Goal: Task Accomplishment & Management: Use online tool/utility

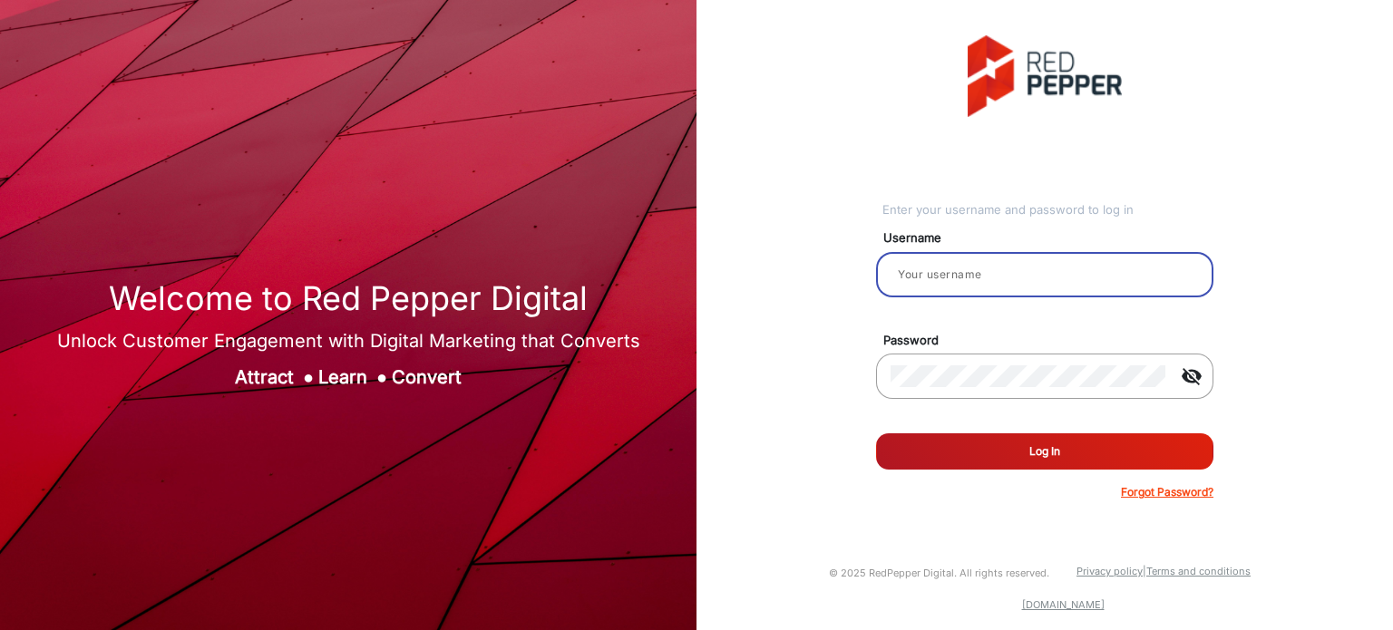
click at [947, 281] on input "email" at bounding box center [1044, 275] width 308 height 22
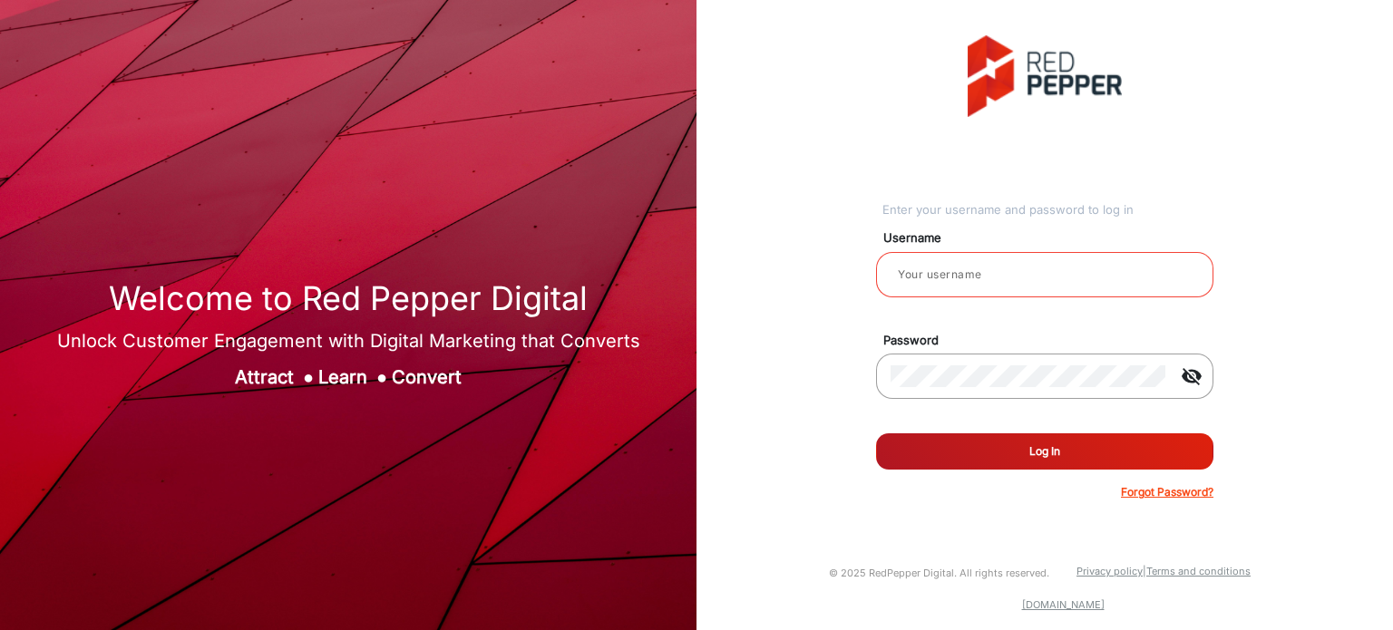
type input "Rachael"
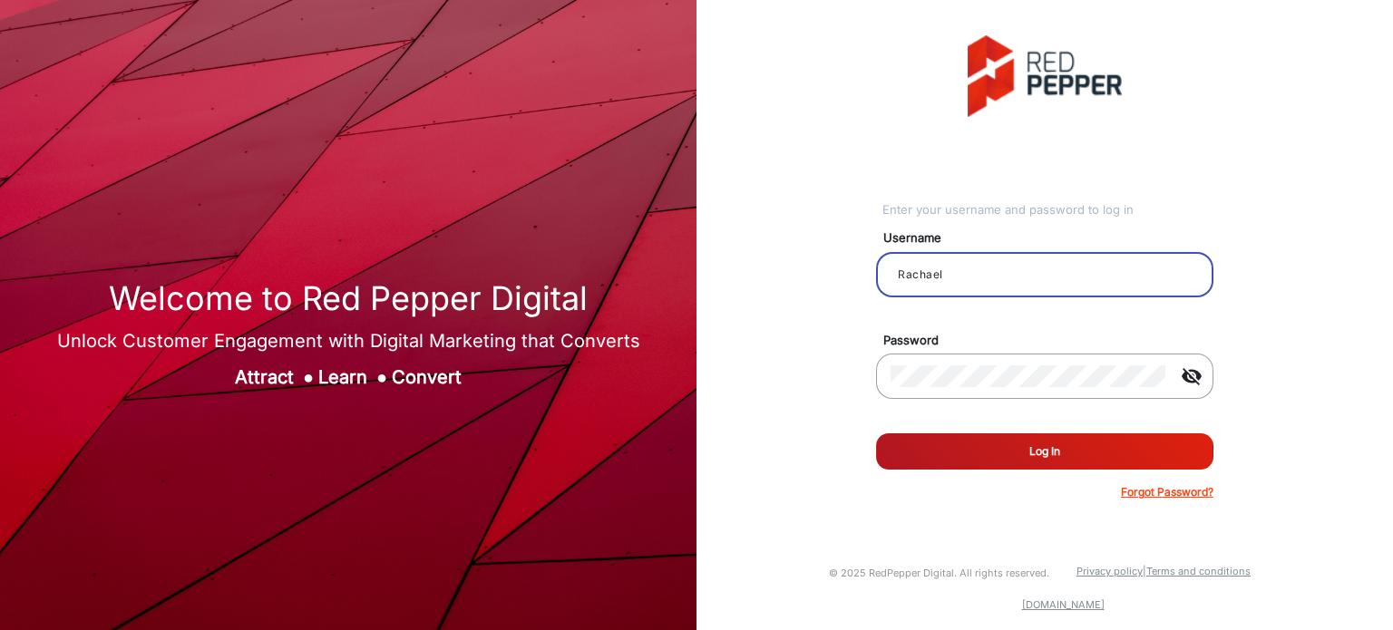
click at [1107, 463] on button "Log In" at bounding box center [1044, 451] width 337 height 36
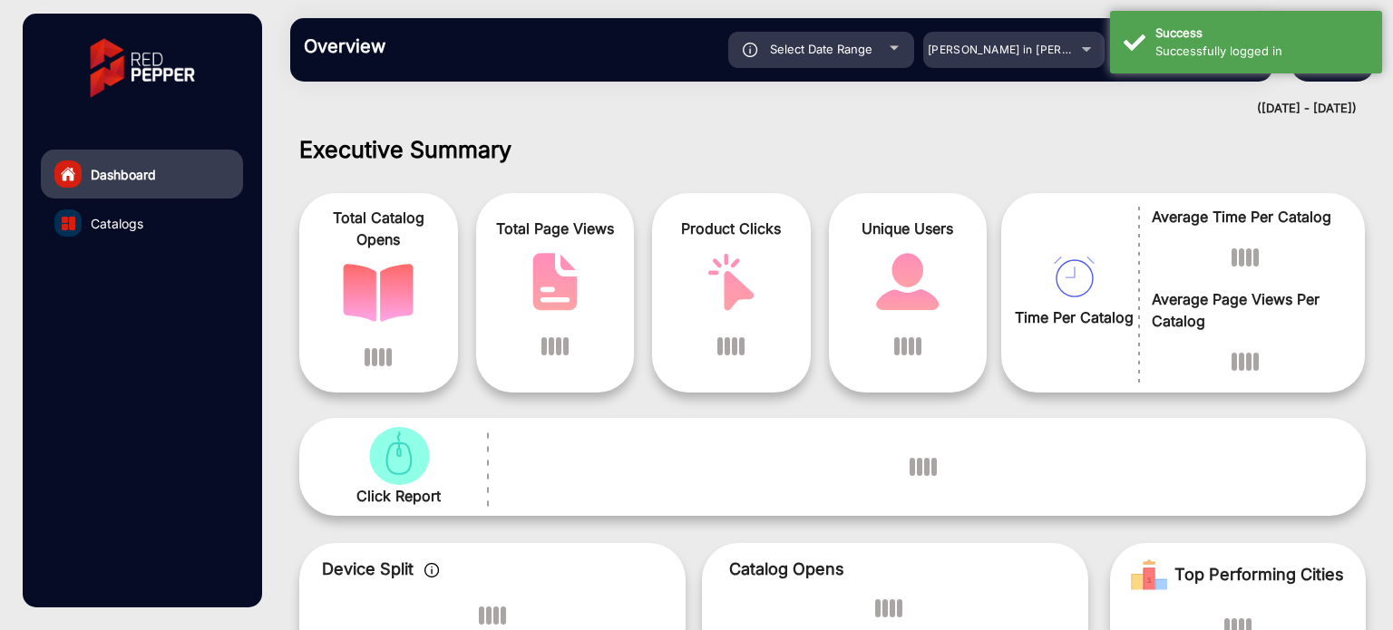
scroll to position [14, 0]
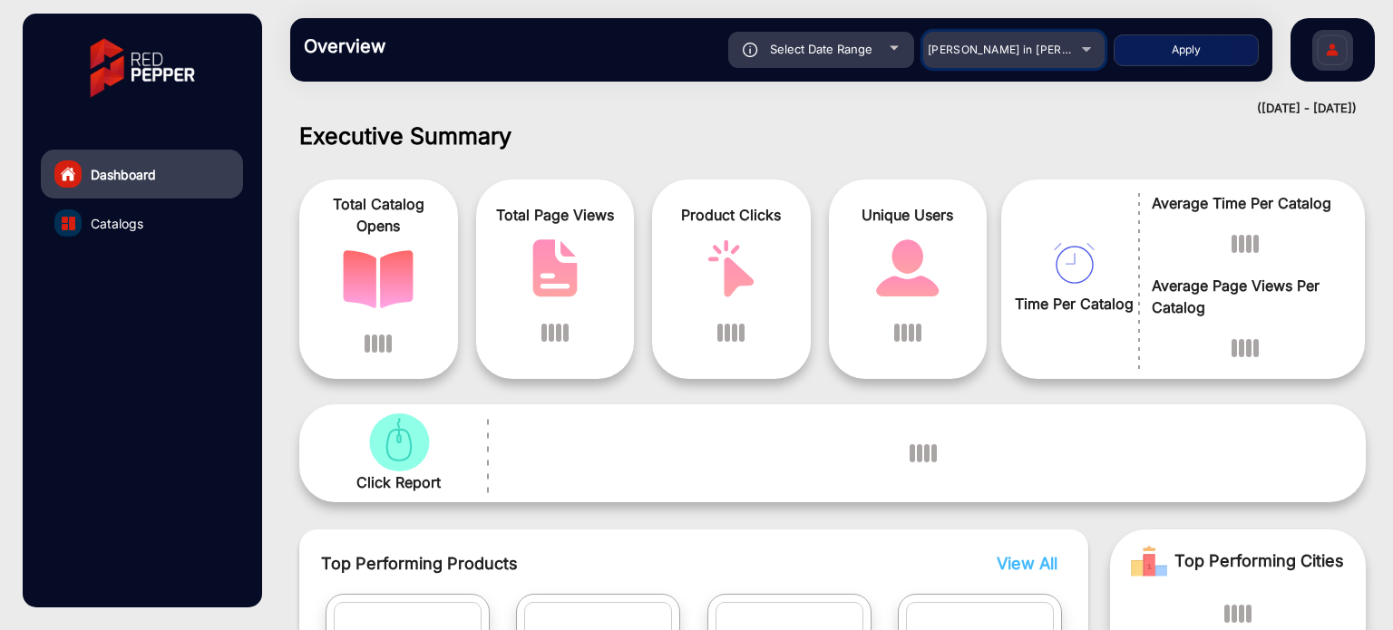
click at [1085, 40] on div "[PERSON_NAME] in [PERSON_NAME]" at bounding box center [1013, 50] width 181 height 22
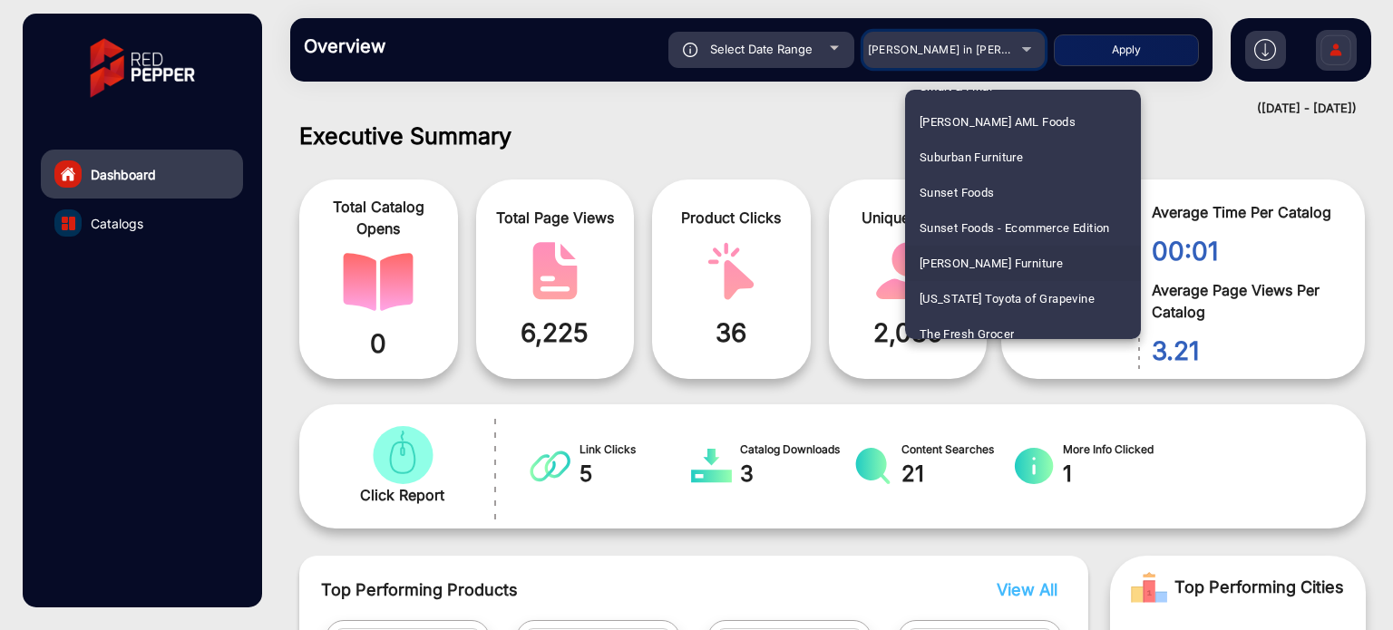
scroll to position [4443, 0]
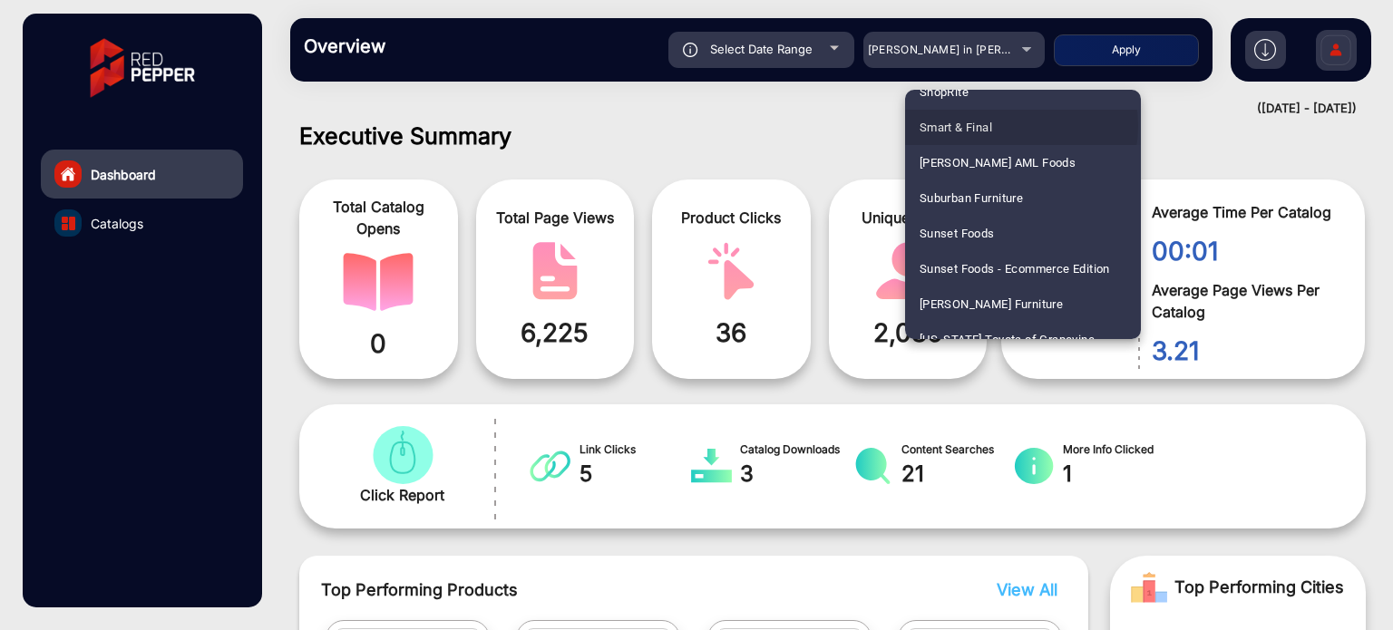
click at [1010, 126] on mat-option "Smart & Final" at bounding box center [1023, 127] width 236 height 35
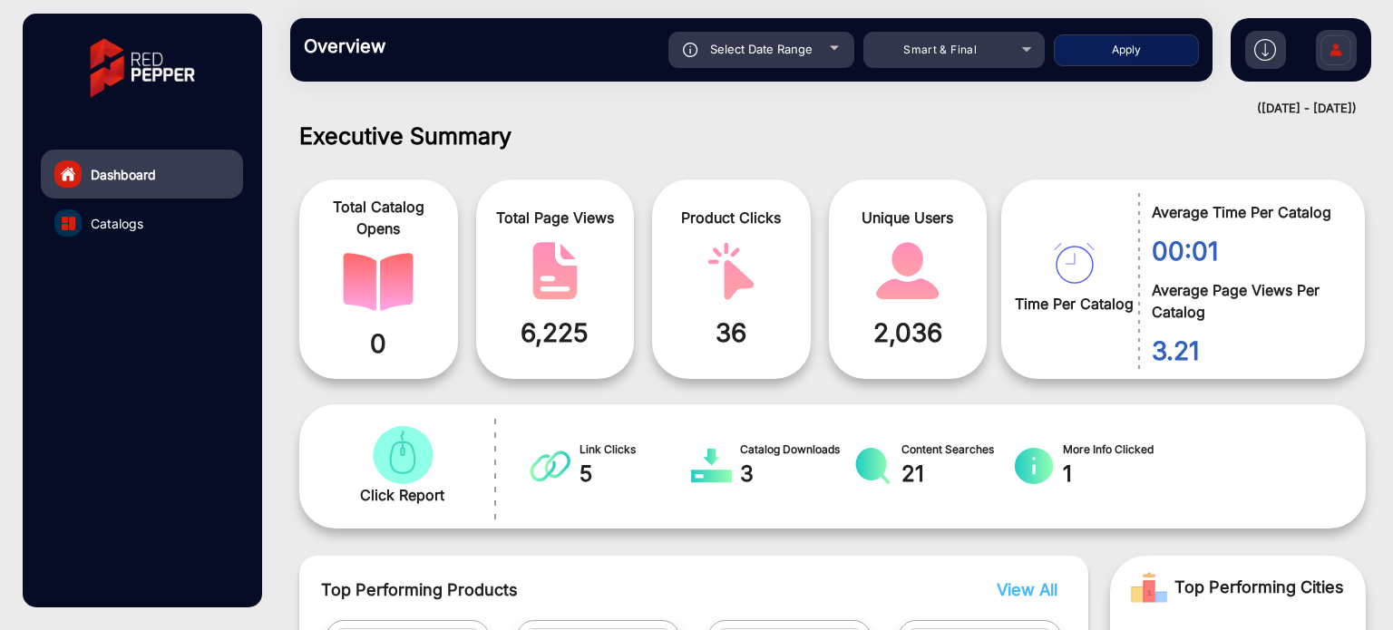
click at [838, 47] on div at bounding box center [834, 48] width 9 height 5
click at [833, 49] on div at bounding box center [834, 48] width 9 height 5
click at [834, 52] on div "Select Date Range" at bounding box center [761, 50] width 186 height 36
type input "[DATE]"
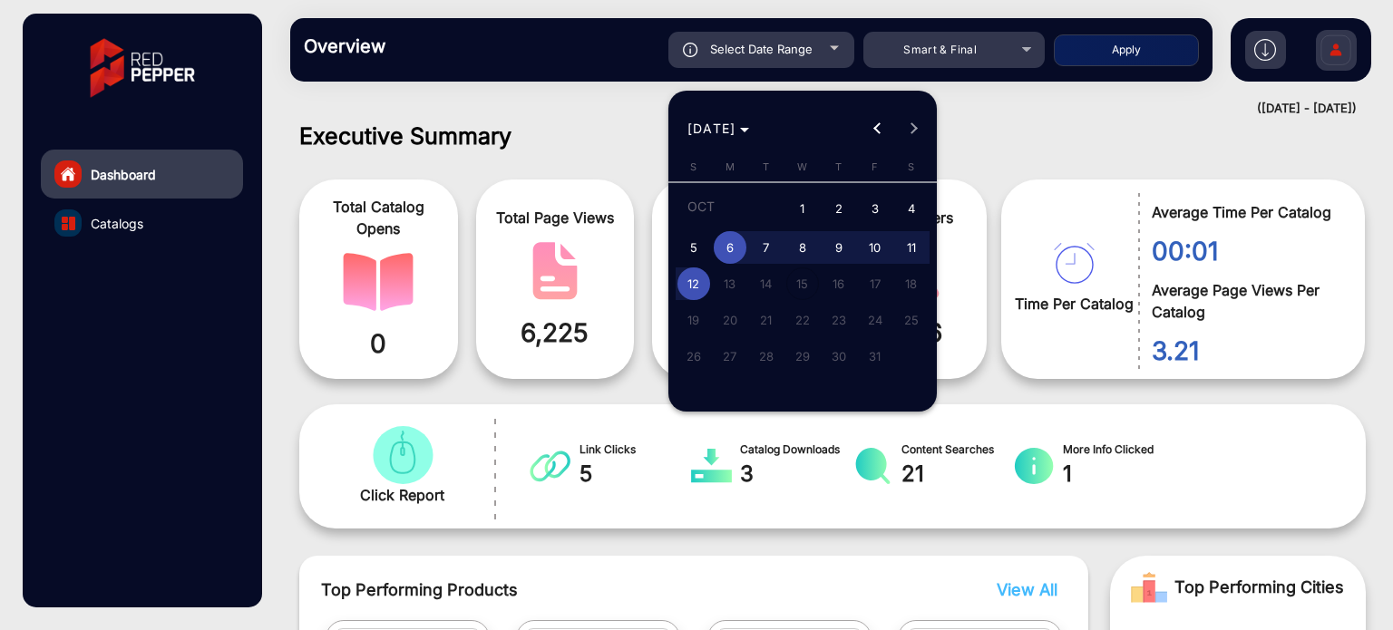
click at [1110, 46] on div at bounding box center [696, 315] width 1393 height 630
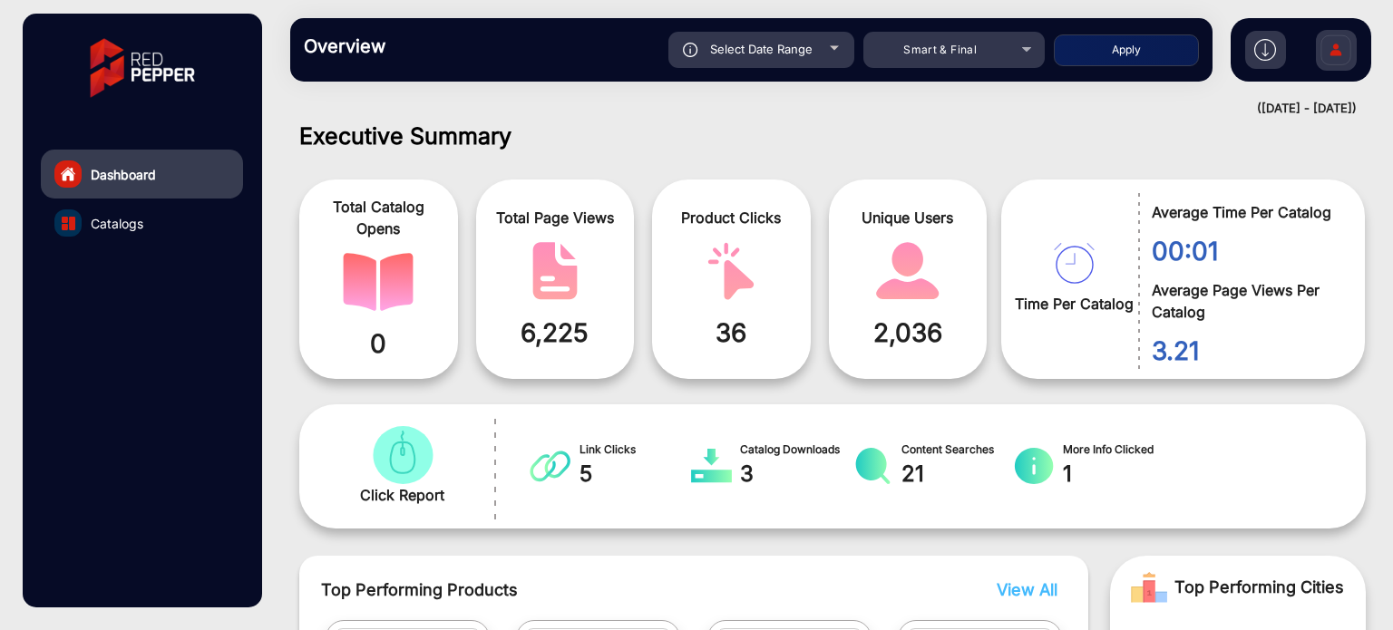
click at [1111, 53] on button "Apply" at bounding box center [1126, 50] width 145 height 32
type input "[DATE]"
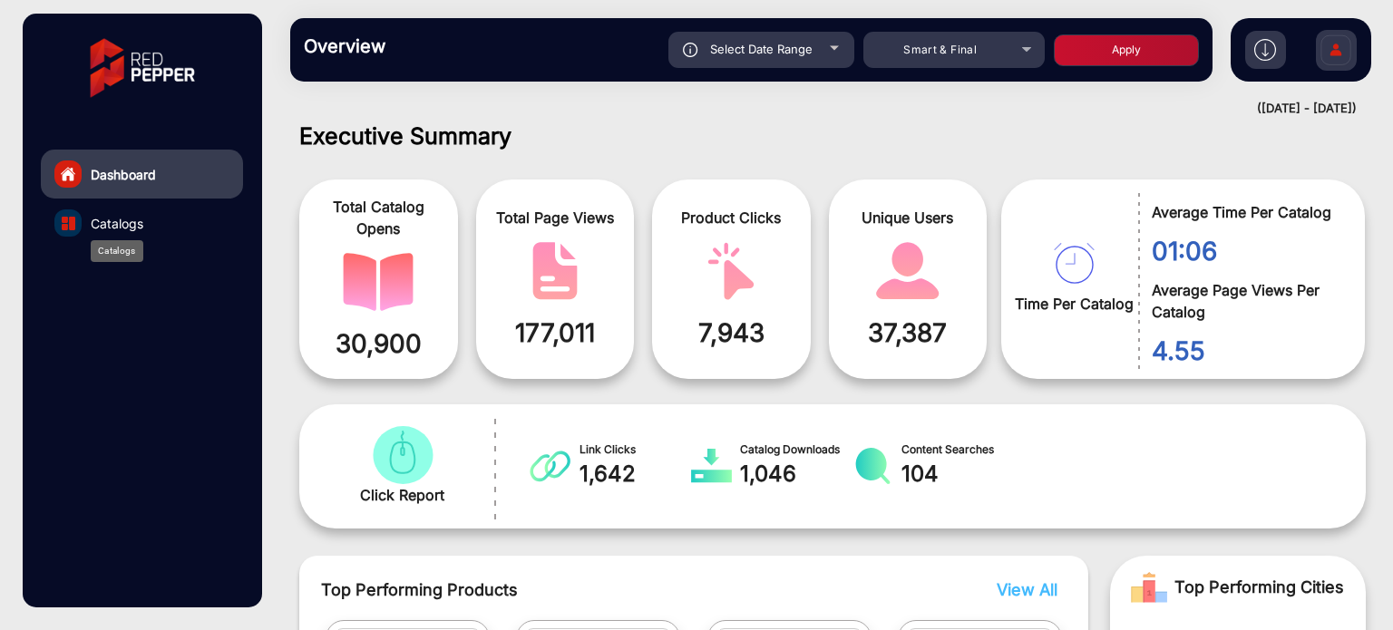
click at [138, 221] on span "Catalogs" at bounding box center [117, 223] width 53 height 19
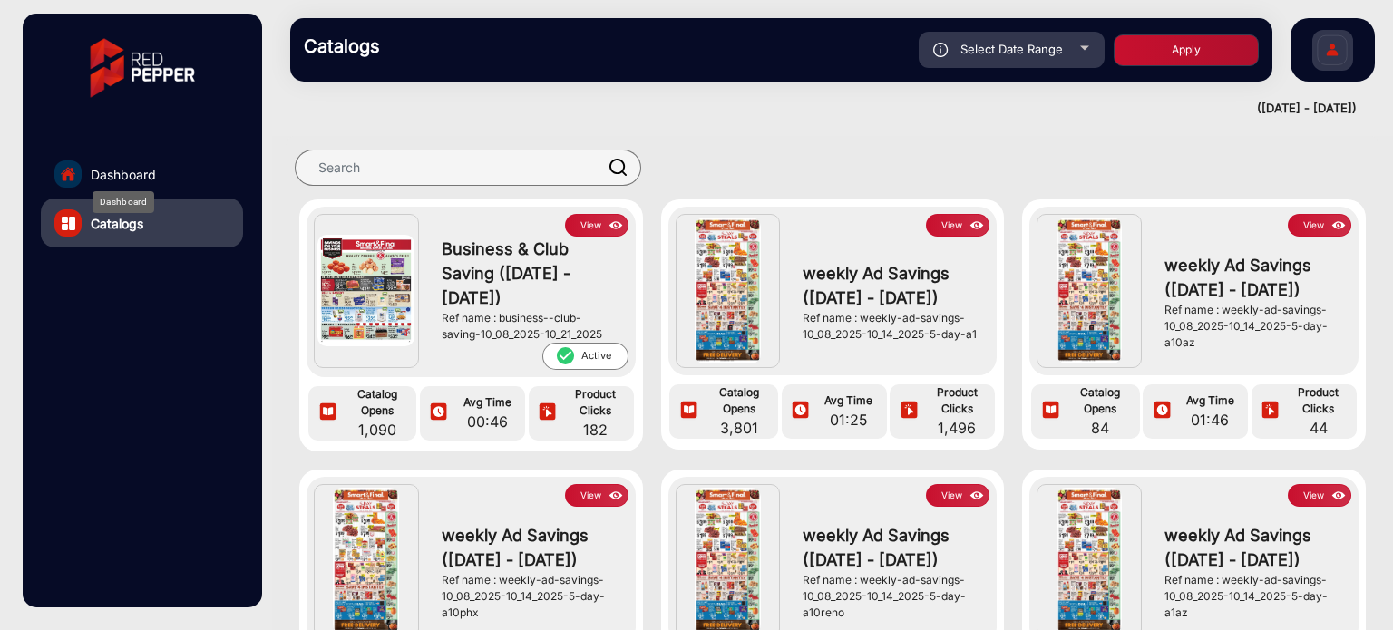
click at [141, 169] on span "Dashboard" at bounding box center [123, 174] width 65 height 19
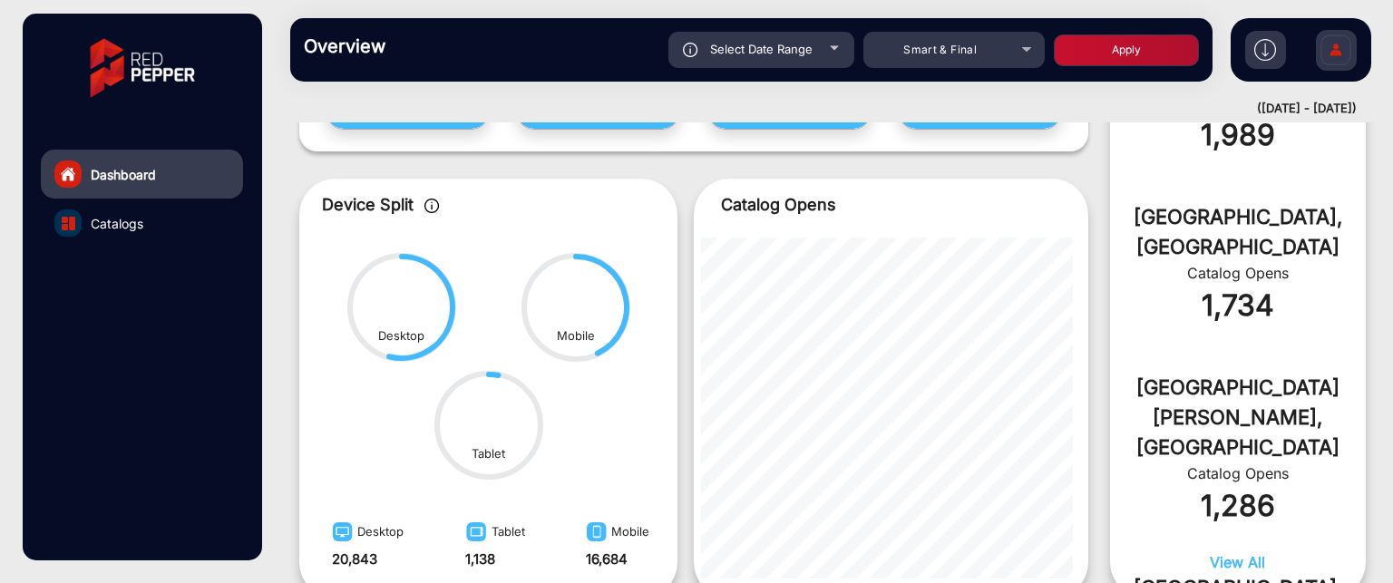
scroll to position [825, 0]
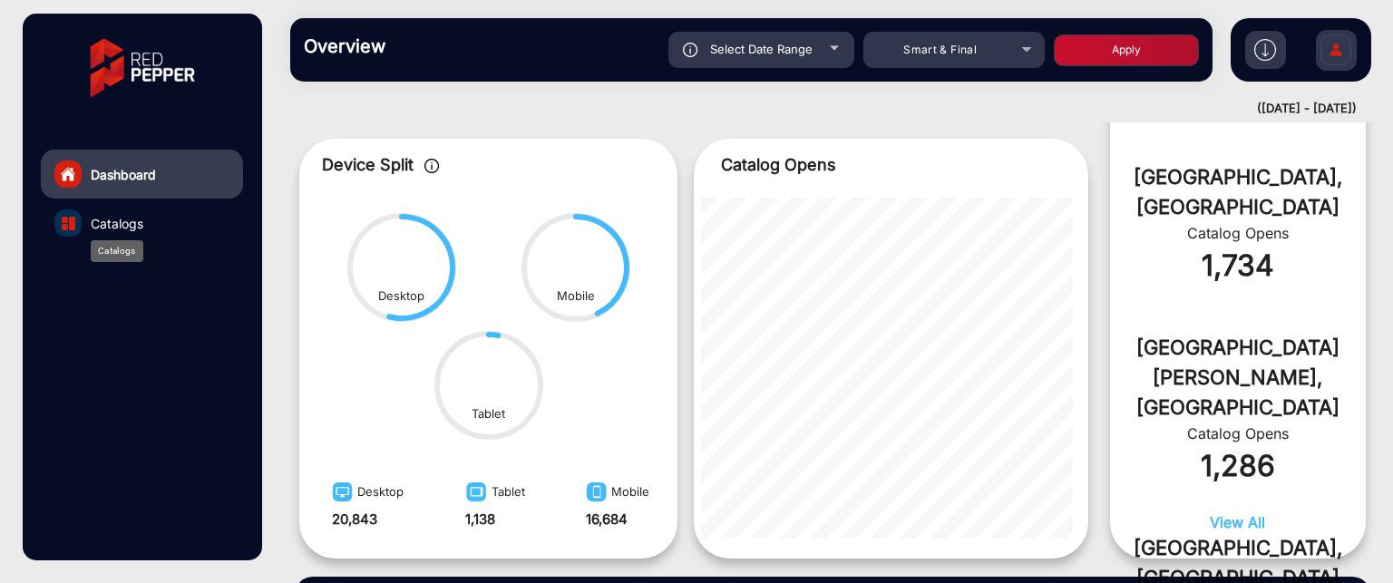
click at [116, 228] on span "Catalogs" at bounding box center [117, 223] width 53 height 19
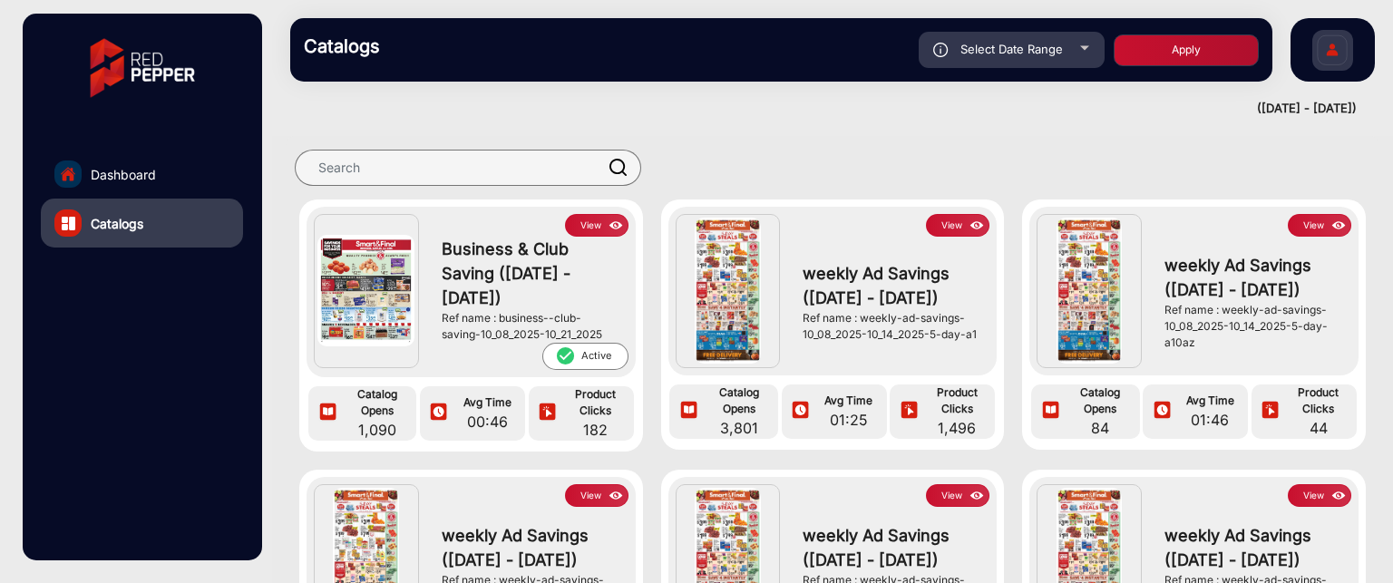
scroll to position [91, 0]
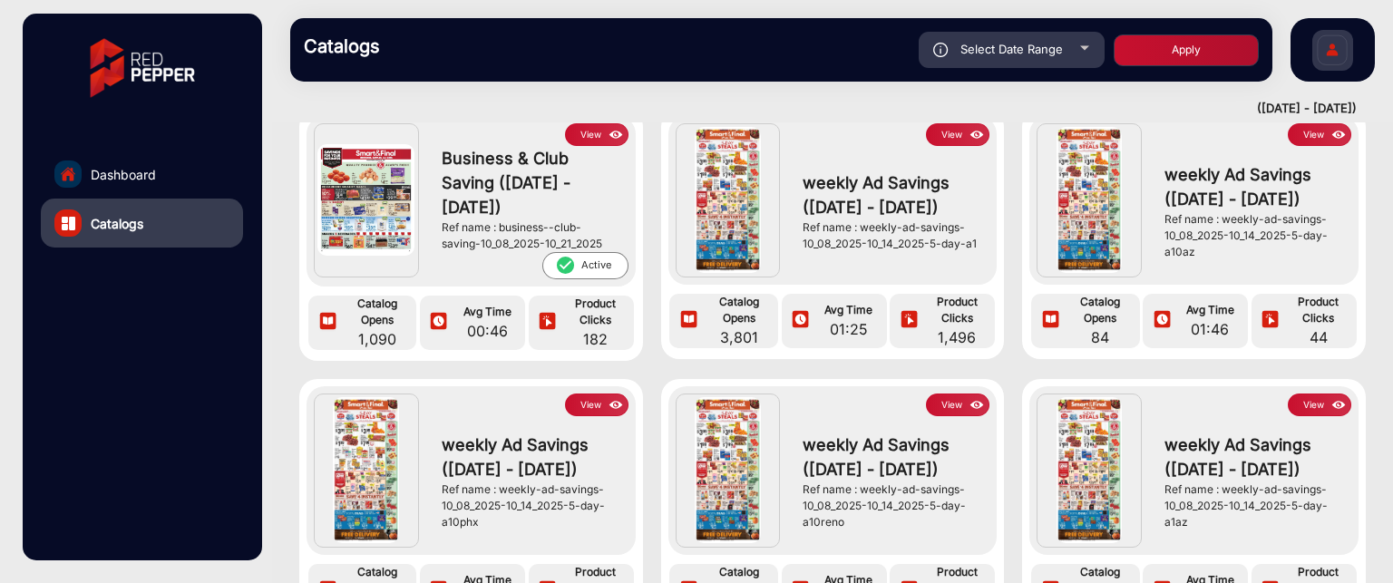
click at [942, 137] on button "View" at bounding box center [957, 134] width 63 height 23
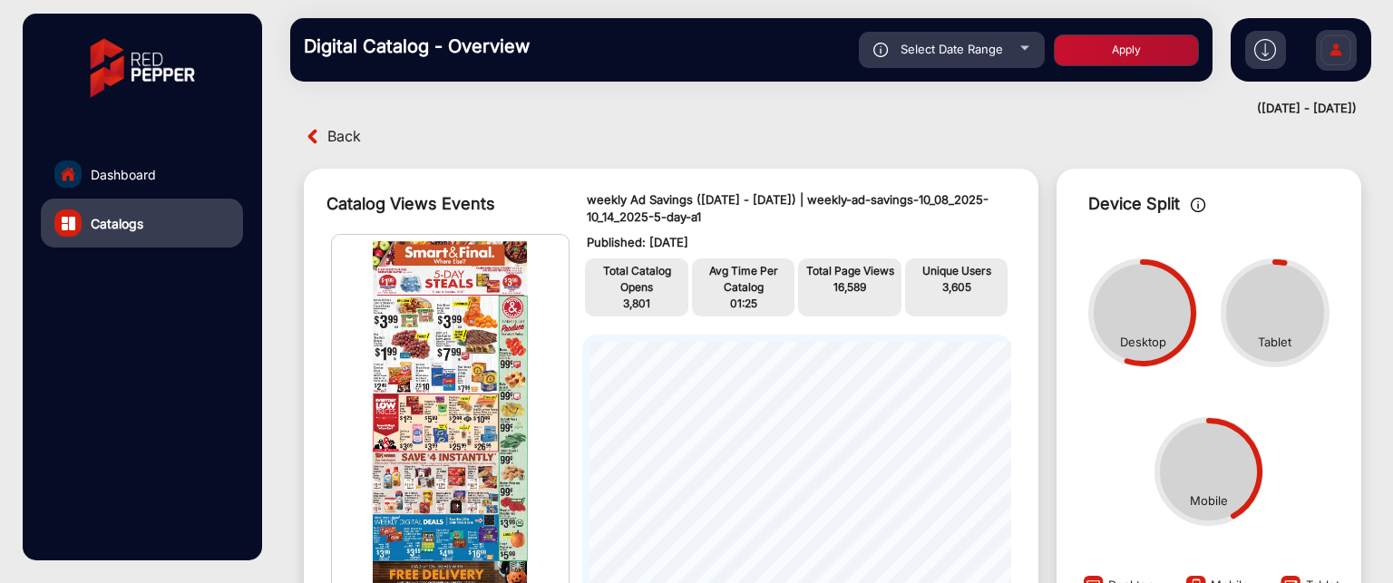
scroll to position [104, 0]
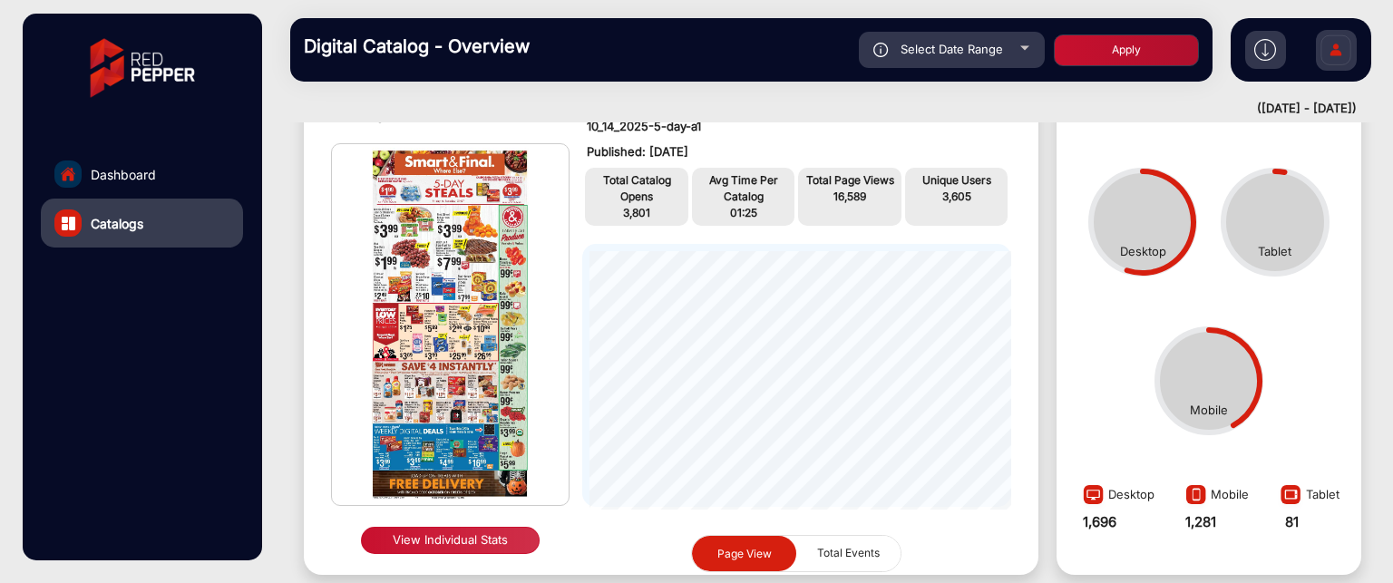
click at [457, 533] on button "View Individual Stats" at bounding box center [450, 540] width 179 height 27
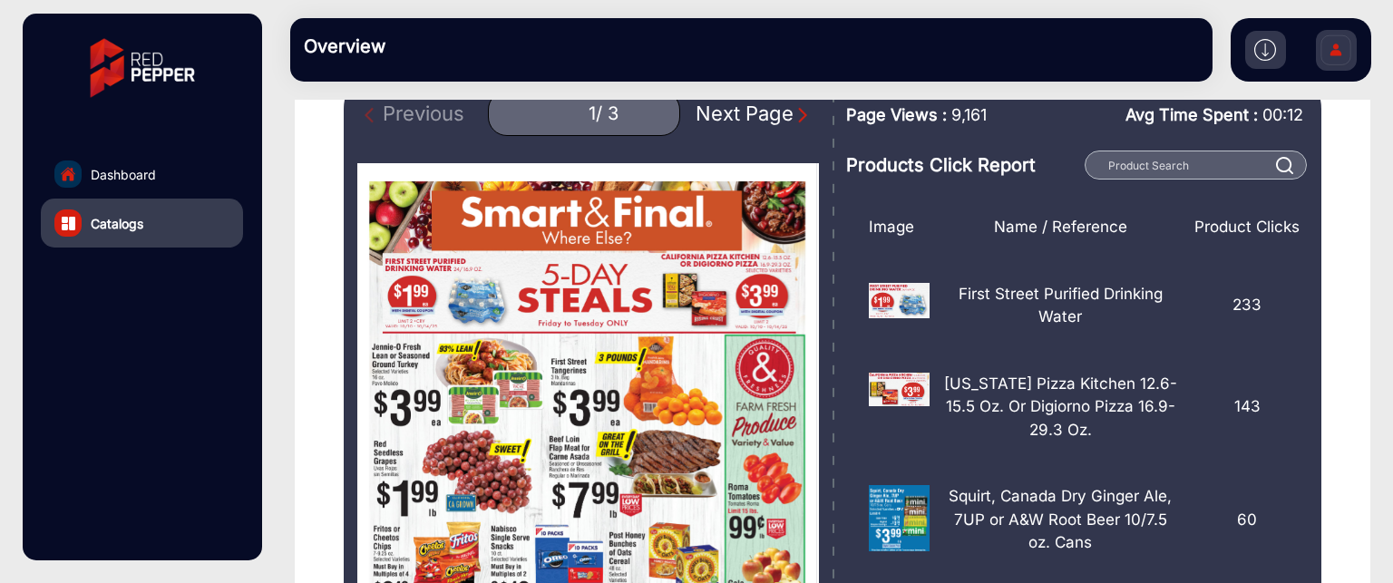
scroll to position [195, 0]
